Goal: Task Accomplishment & Management: Use online tool/utility

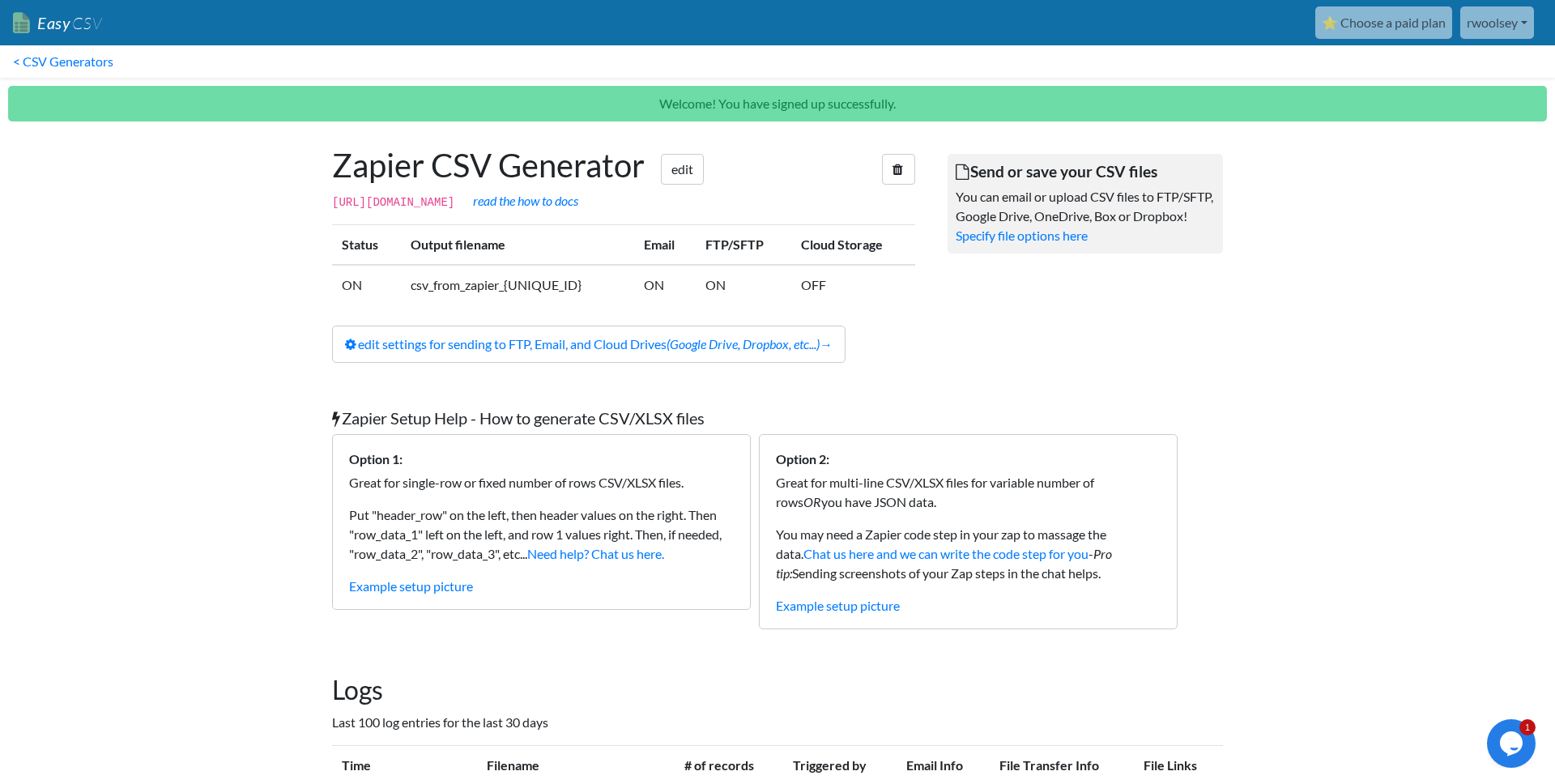
click at [1019, 213] on p "You can email or upload CSV files to FTP/SFTP, Google Drive, OneDrive, Box or D…" at bounding box center [1085, 206] width 259 height 39
drag, startPoint x: 1034, startPoint y: 196, endPoint x: 1022, endPoint y: 197, distance: 12.0
click at [1034, 196] on p "You can email or upload CSV files to FTP/SFTP, Google Drive, OneDrive, Box or D…" at bounding box center [1085, 206] width 259 height 39
drag, startPoint x: 1053, startPoint y: 198, endPoint x: 1121, endPoint y: 198, distance: 68.0
click at [1113, 197] on p "You can email or upload CSV files to FTP/SFTP, Google Drive, OneDrive, Box or D…" at bounding box center [1085, 206] width 259 height 39
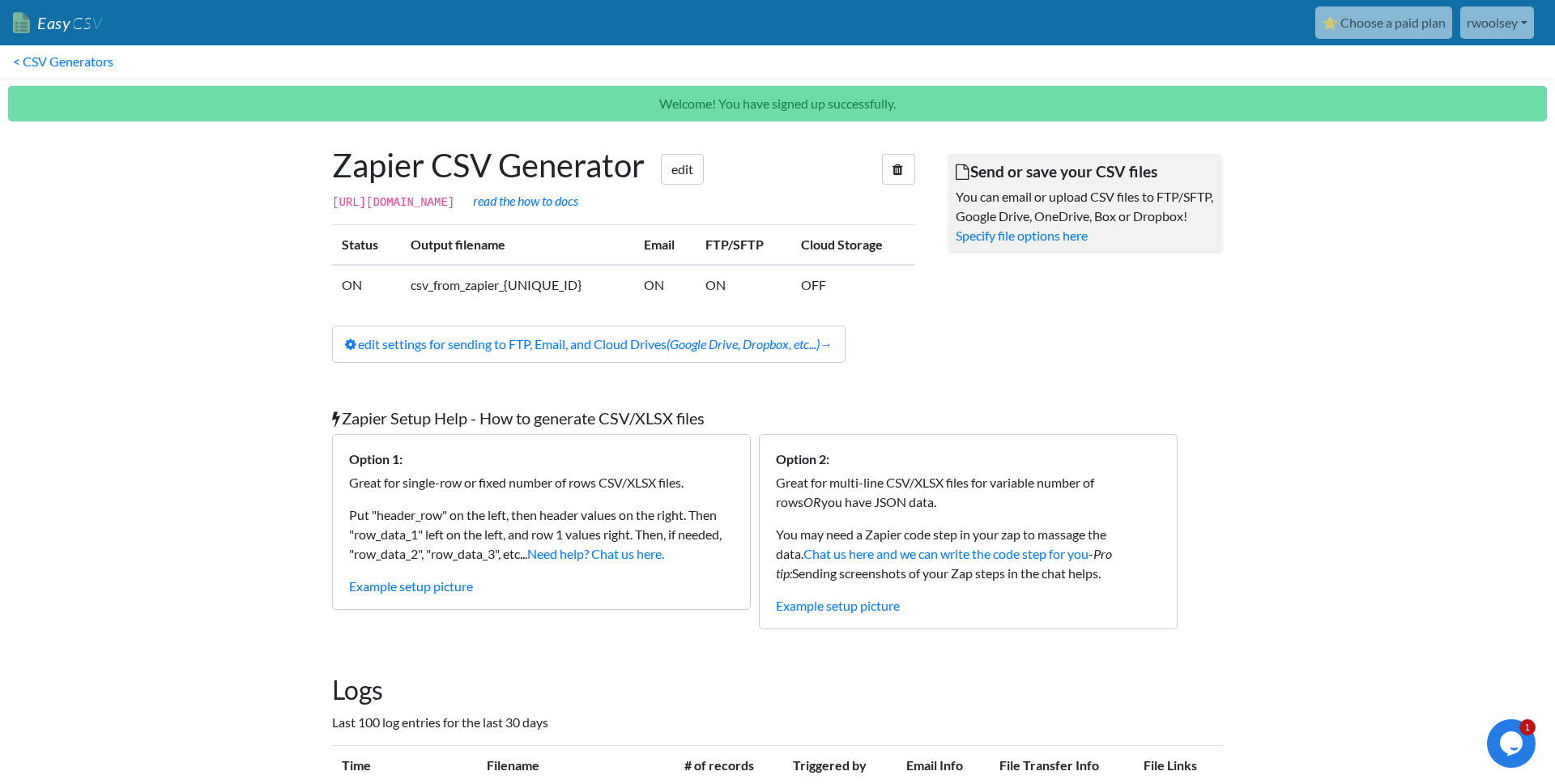
click at [1009, 215] on p "You can email or upload CSV files to FTP/SFTP, Google Drive, OneDrive, Box or D…" at bounding box center [1085, 206] width 259 height 39
drag, startPoint x: 1012, startPoint y: 215, endPoint x: 986, endPoint y: 250, distance: 43.6
click at [970, 217] on p "You can email or upload CSV files to FTP/SFTP, Google Drive, OneDrive, Box or D…" at bounding box center [1085, 206] width 259 height 39
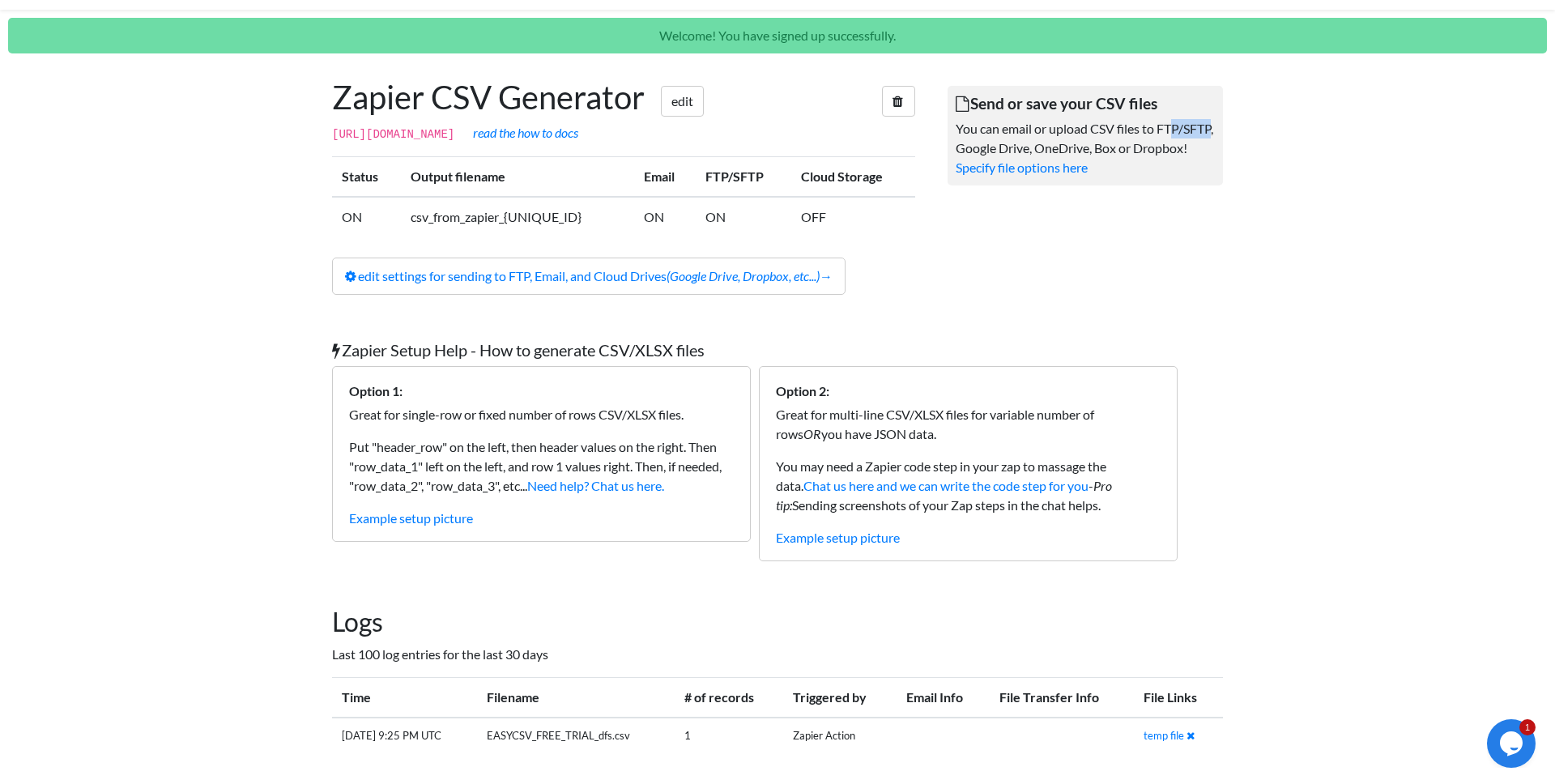
scroll to position [98, 0]
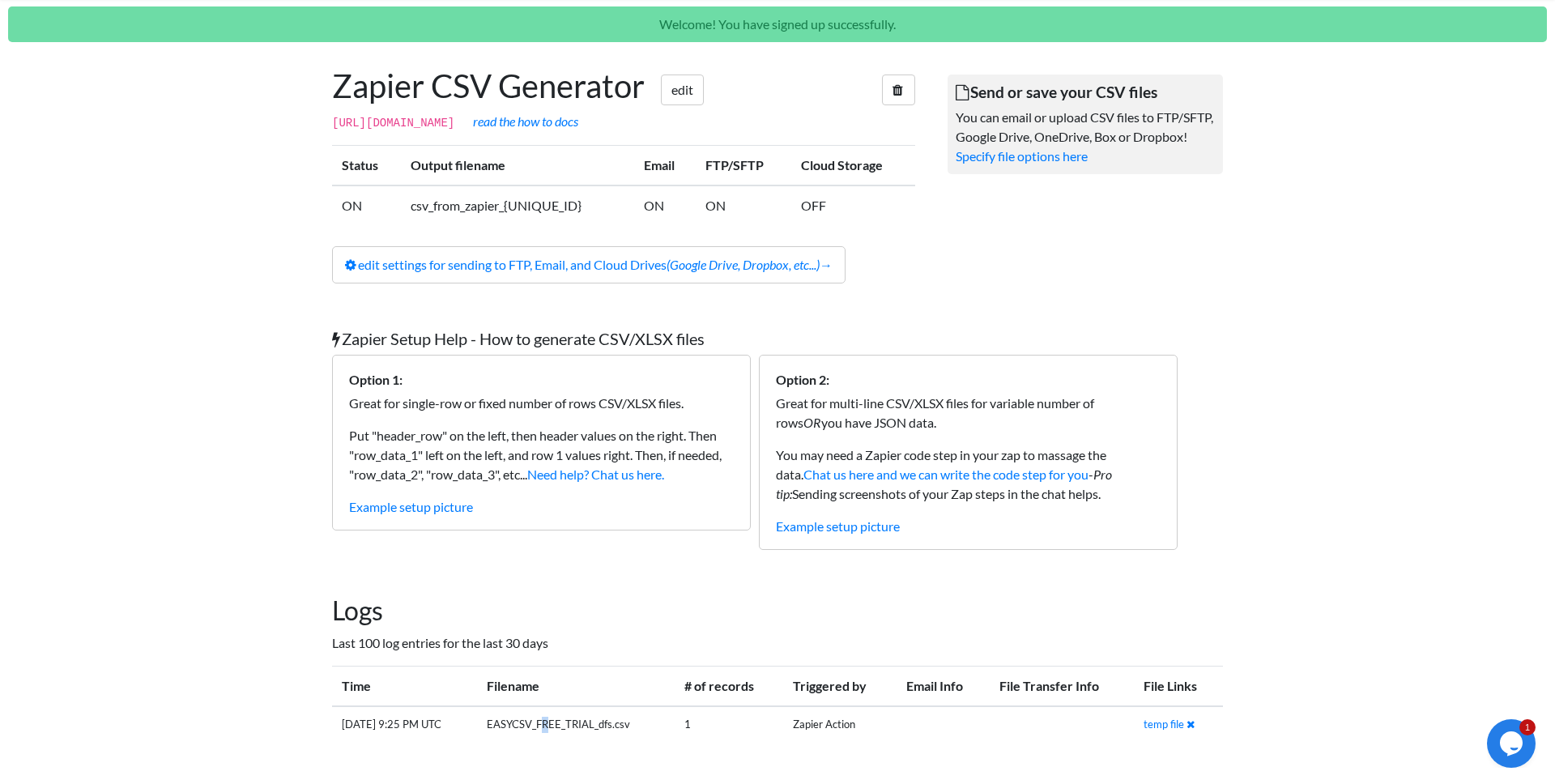
click at [608, 725] on td "EASYCSV_FREE_TRIAL_dfs.csv" at bounding box center [576, 724] width 198 height 37
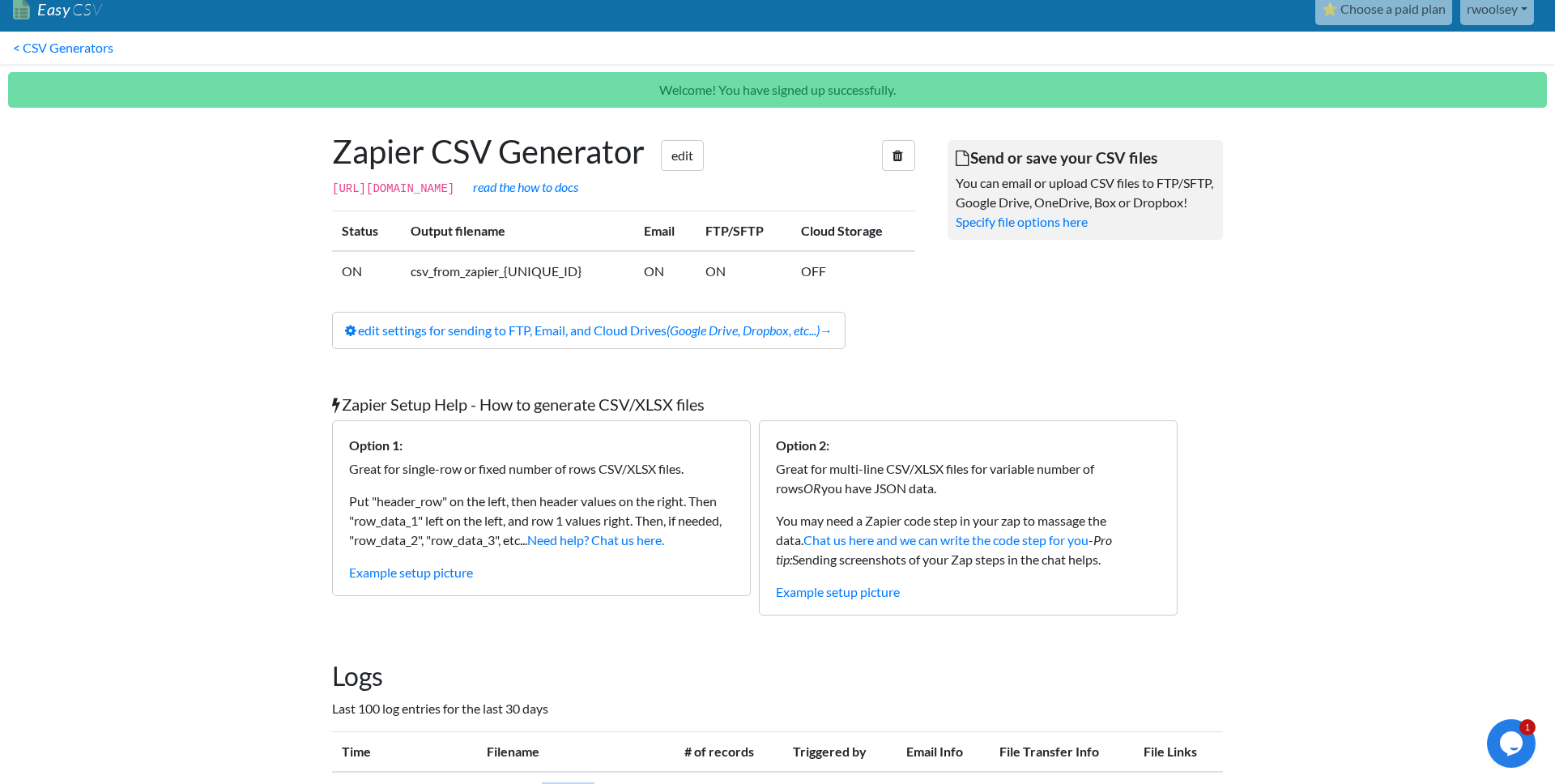
scroll to position [0, 0]
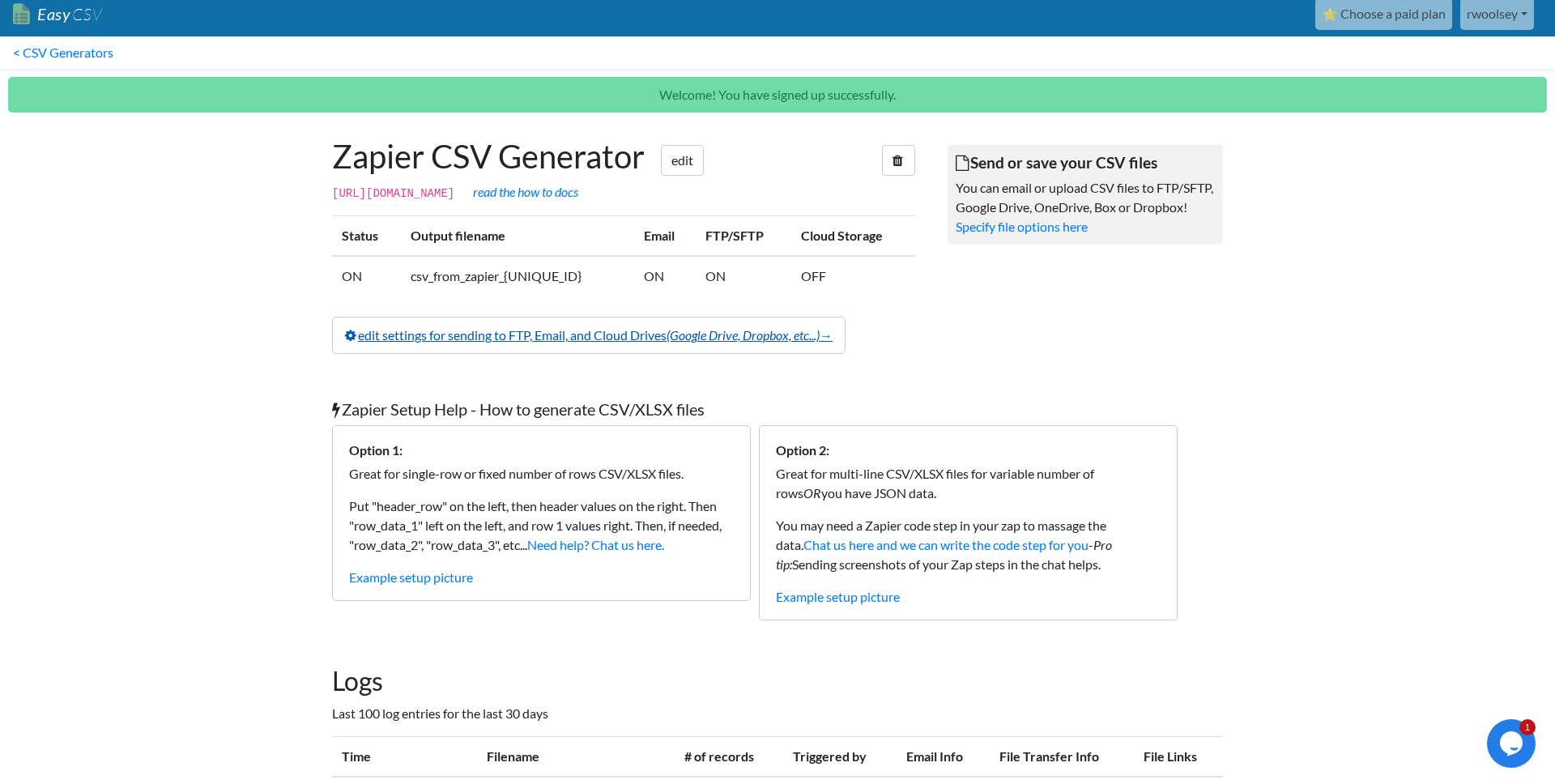
click at [751, 343] on icon "(Google Drive, Dropbox, etc...)" at bounding box center [743, 335] width 153 height 15
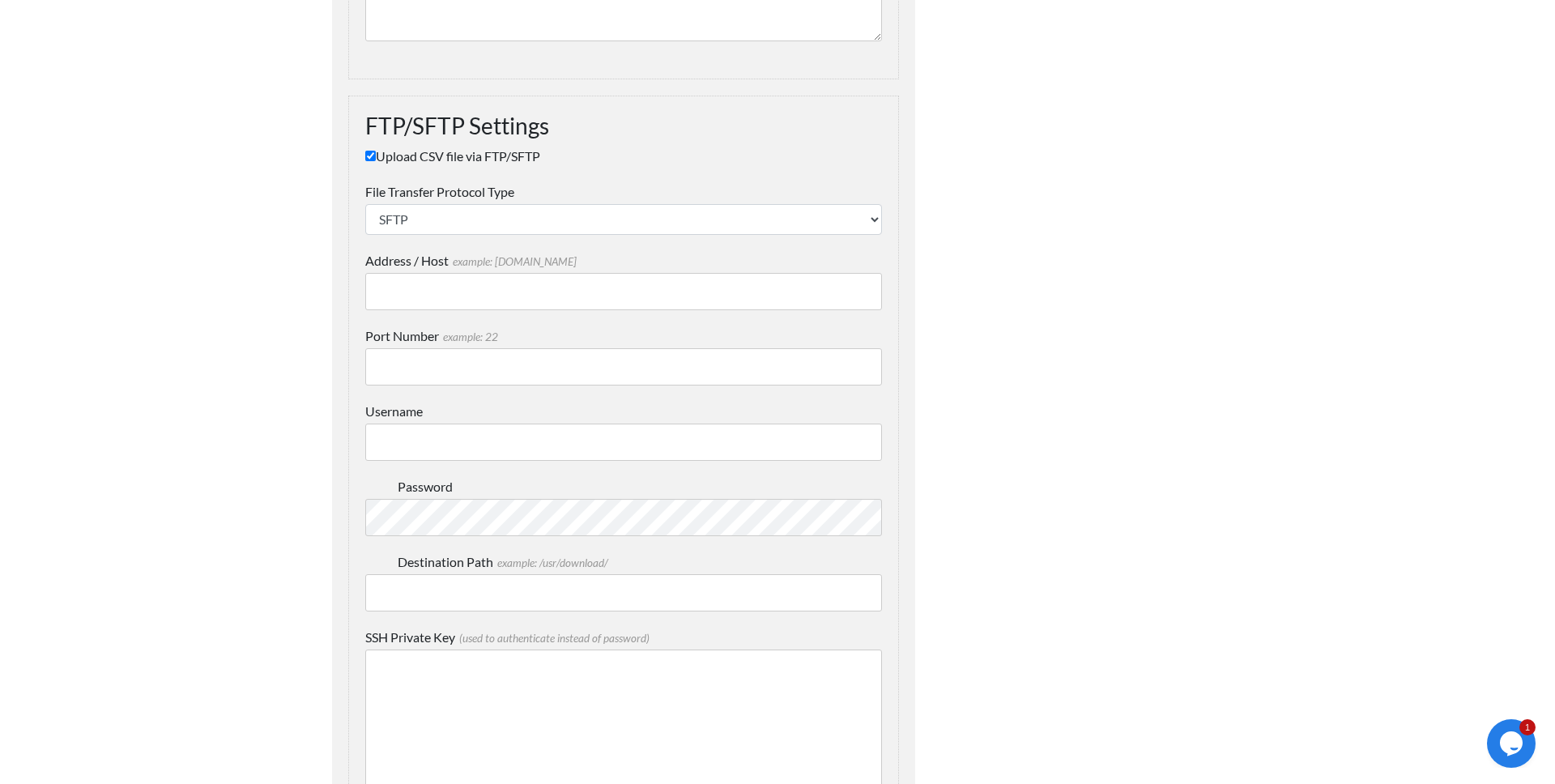
scroll to position [1763, 0]
click at [477, 276] on input "Address / Host example: mydomain.com" at bounding box center [624, 287] width 517 height 37
click at [422, 354] on input "Port Number example: 22" at bounding box center [624, 362] width 517 height 37
drag, startPoint x: 448, startPoint y: 433, endPoint x: 453, endPoint y: 481, distance: 48.3
click at [448, 433] on input "Username" at bounding box center [624, 437] width 517 height 37
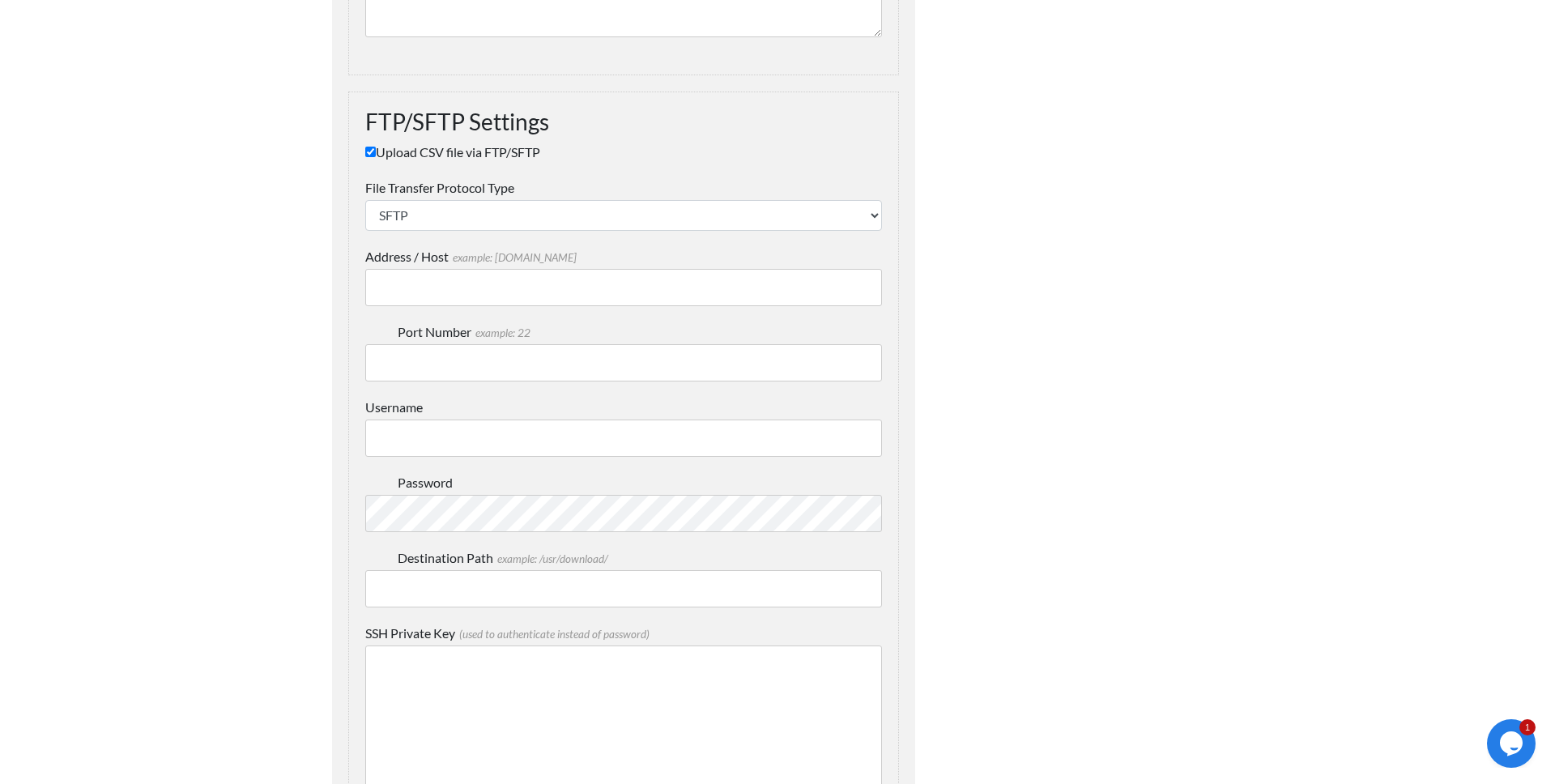
drag, startPoint x: 453, startPoint y: 568, endPoint x: 531, endPoint y: 566, distance: 78.0
click at [454, 569] on div "Destination Path example: /usr/download/" at bounding box center [624, 577] width 517 height 59
drag, startPoint x: 540, startPoint y: 584, endPoint x: 550, endPoint y: 581, distance: 10.4
click at [540, 584] on input "Destination Path example: /usr/download/" at bounding box center [624, 588] width 517 height 37
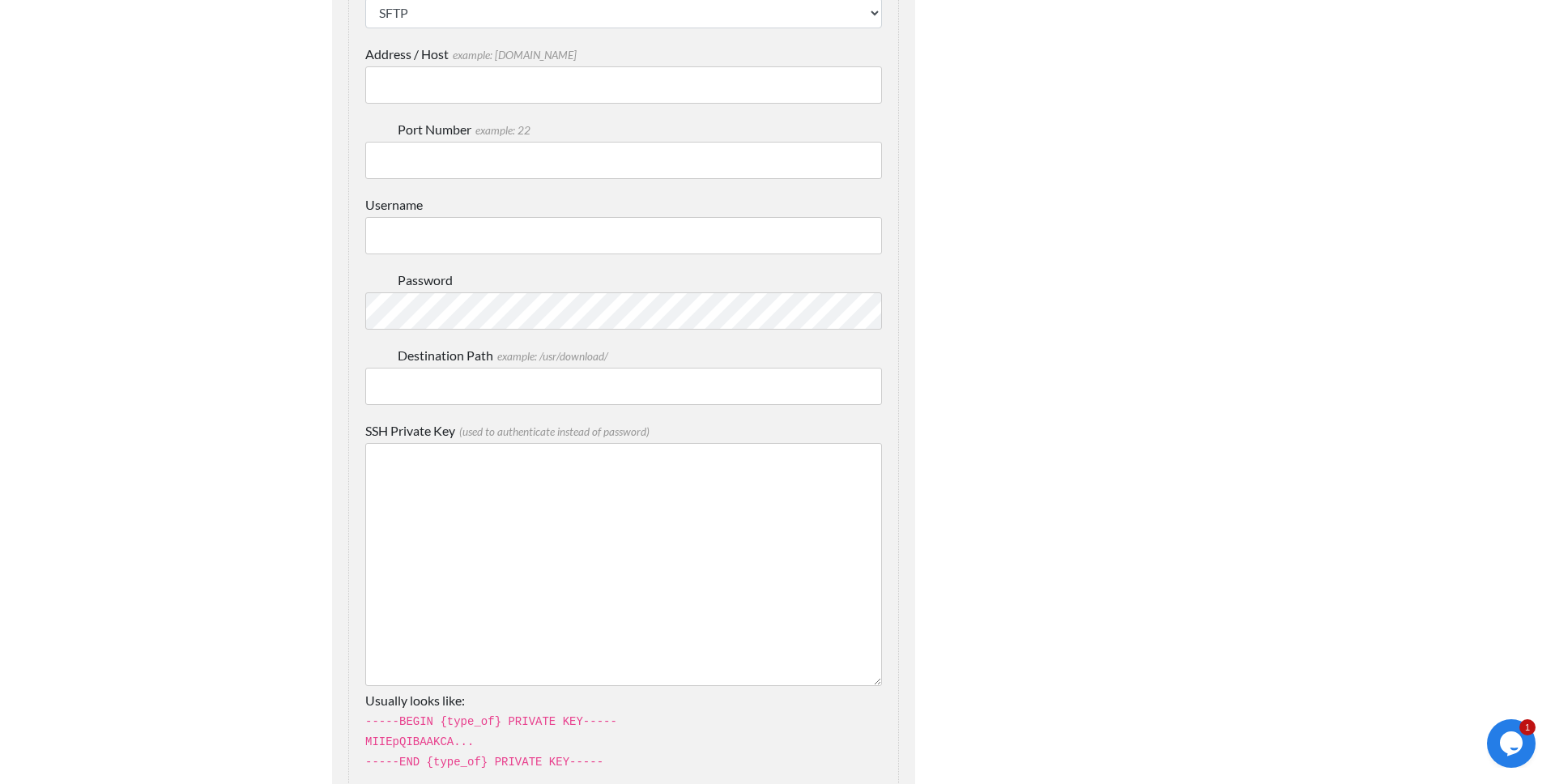
drag, startPoint x: 527, startPoint y: 536, endPoint x: 532, endPoint y: 587, distance: 51.2
click at [530, 542] on textarea "SSH Private Key (used to authenticate instead of password)" at bounding box center [624, 563] width 517 height 243
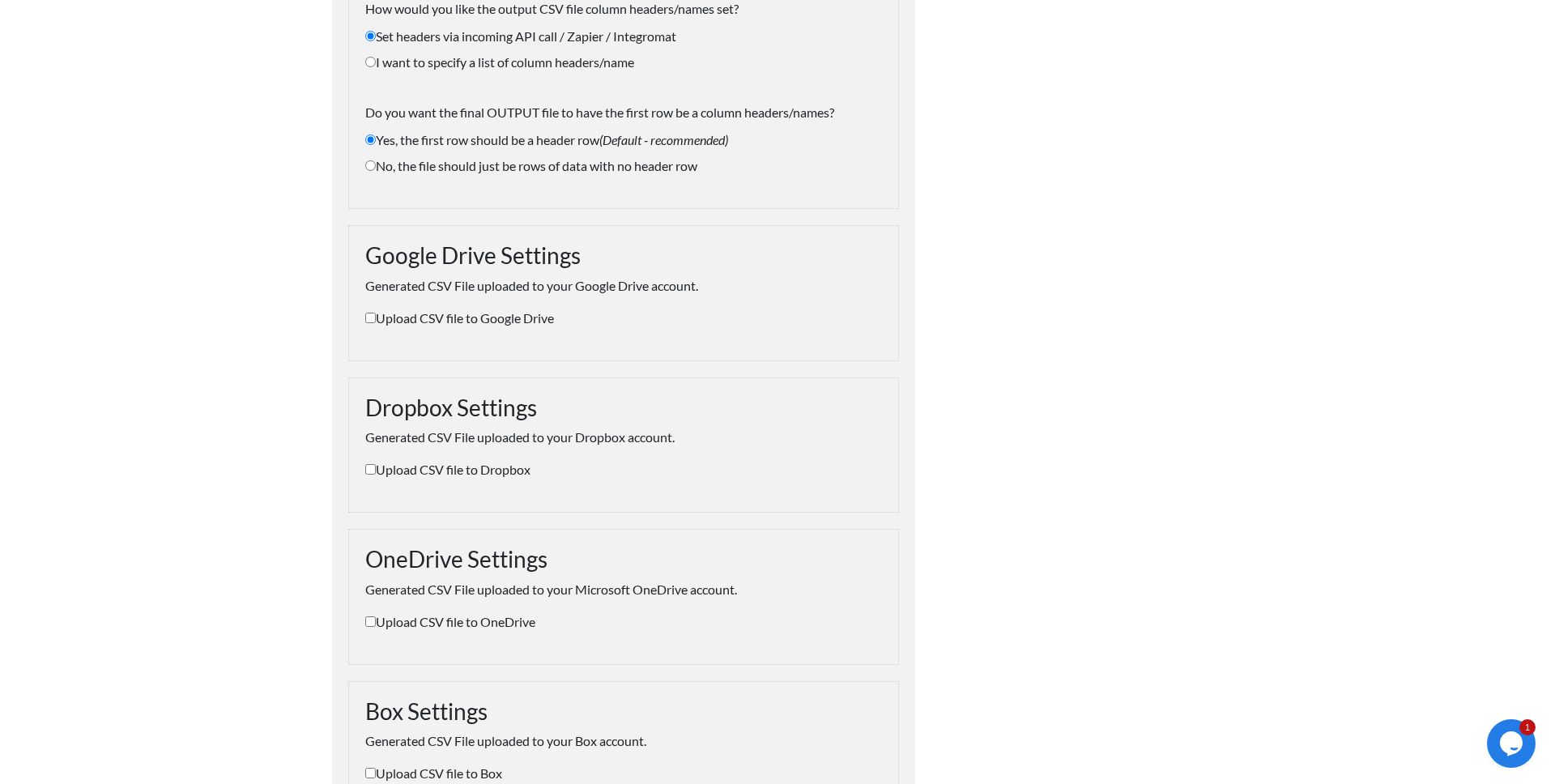
scroll to position [0, 0]
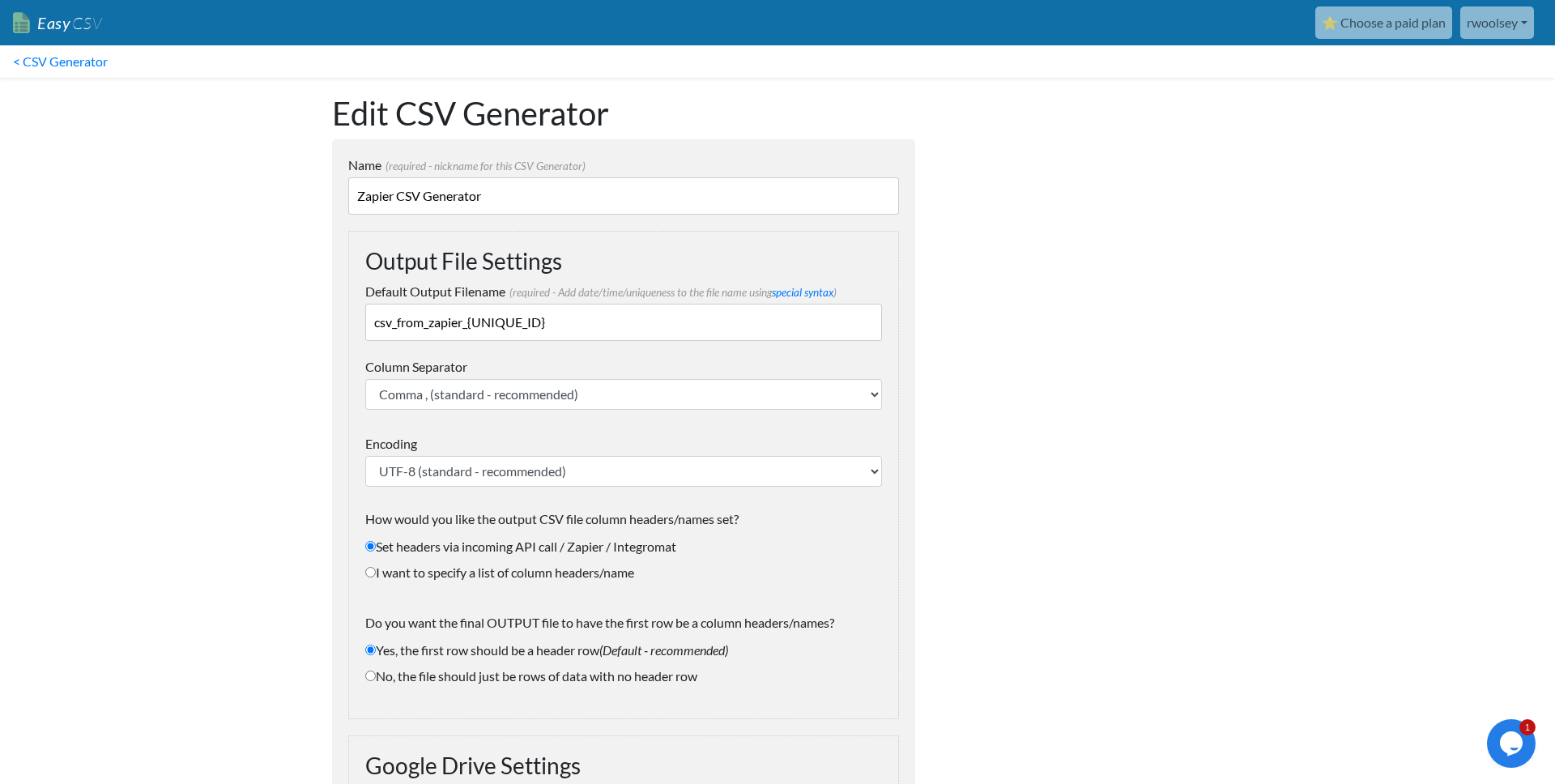
drag, startPoint x: 1368, startPoint y: 21, endPoint x: 1331, endPoint y: 66, distance: 58.3
click at [1368, 21] on link "⭐ Choose a paid plan" at bounding box center [1383, 22] width 137 height 32
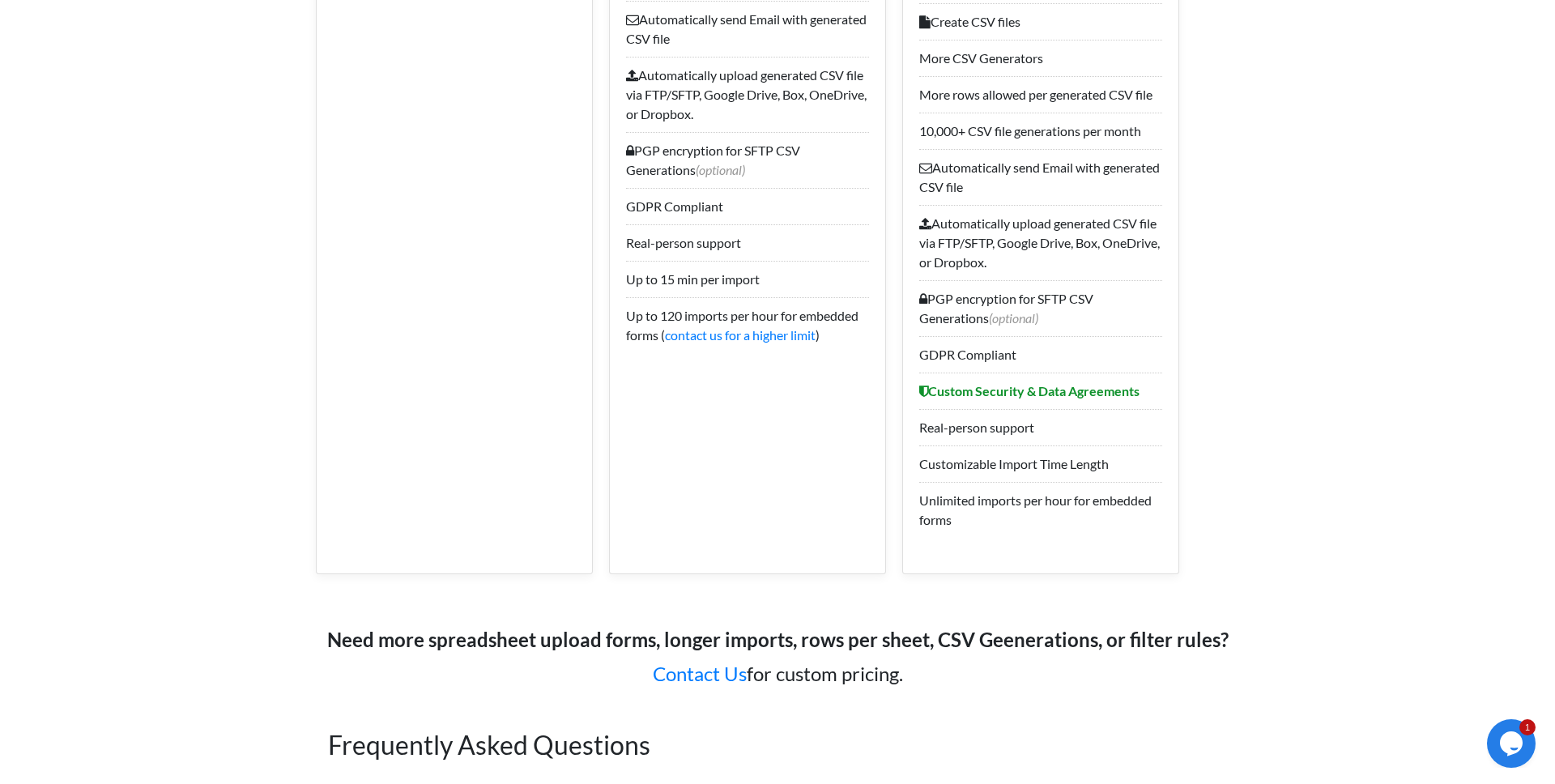
scroll to position [2106, 0]
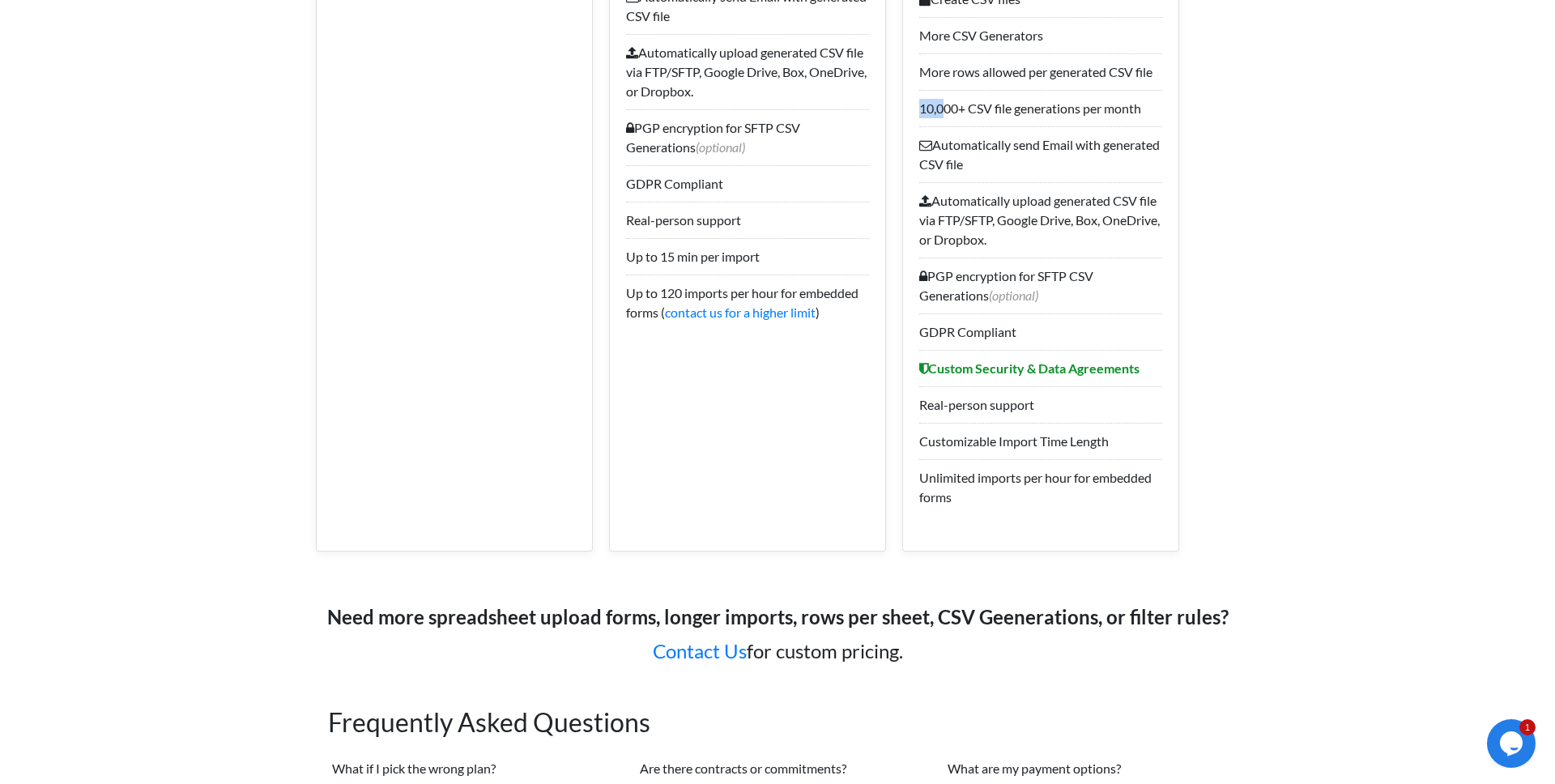
drag, startPoint x: 921, startPoint y: 112, endPoint x: 952, endPoint y: 111, distance: 31.0
click at [952, 111] on li "10,000+ CSV file generations per month" at bounding box center [1040, 108] width 243 height 37
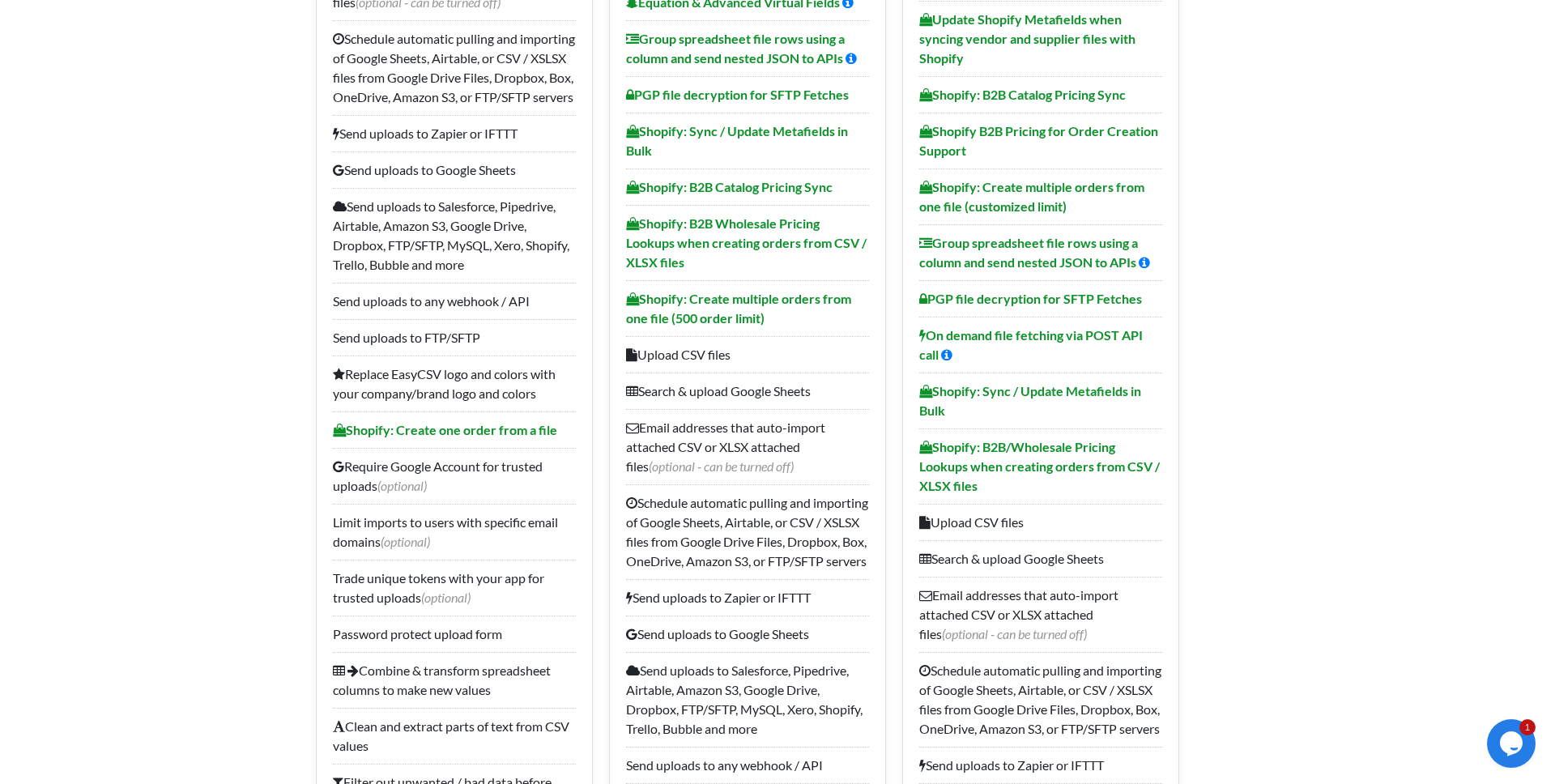
scroll to position [0, 0]
